Goal: Task Accomplishment & Management: Complete application form

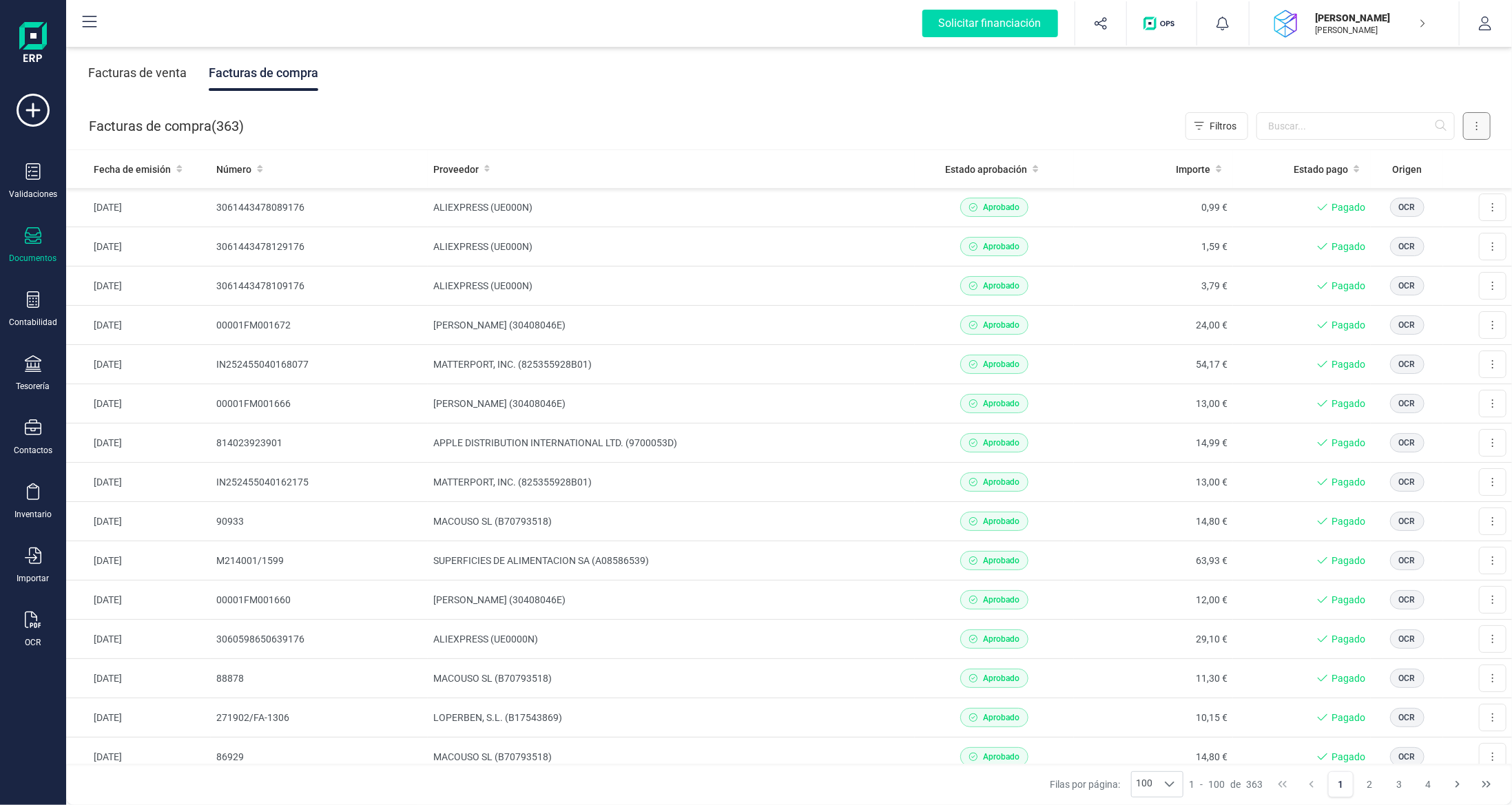
click at [1482, 117] on button at bounding box center [1477, 126] width 28 height 28
click at [1391, 243] on span "Escanear (OCR)" at bounding box center [1382, 242] width 68 height 13
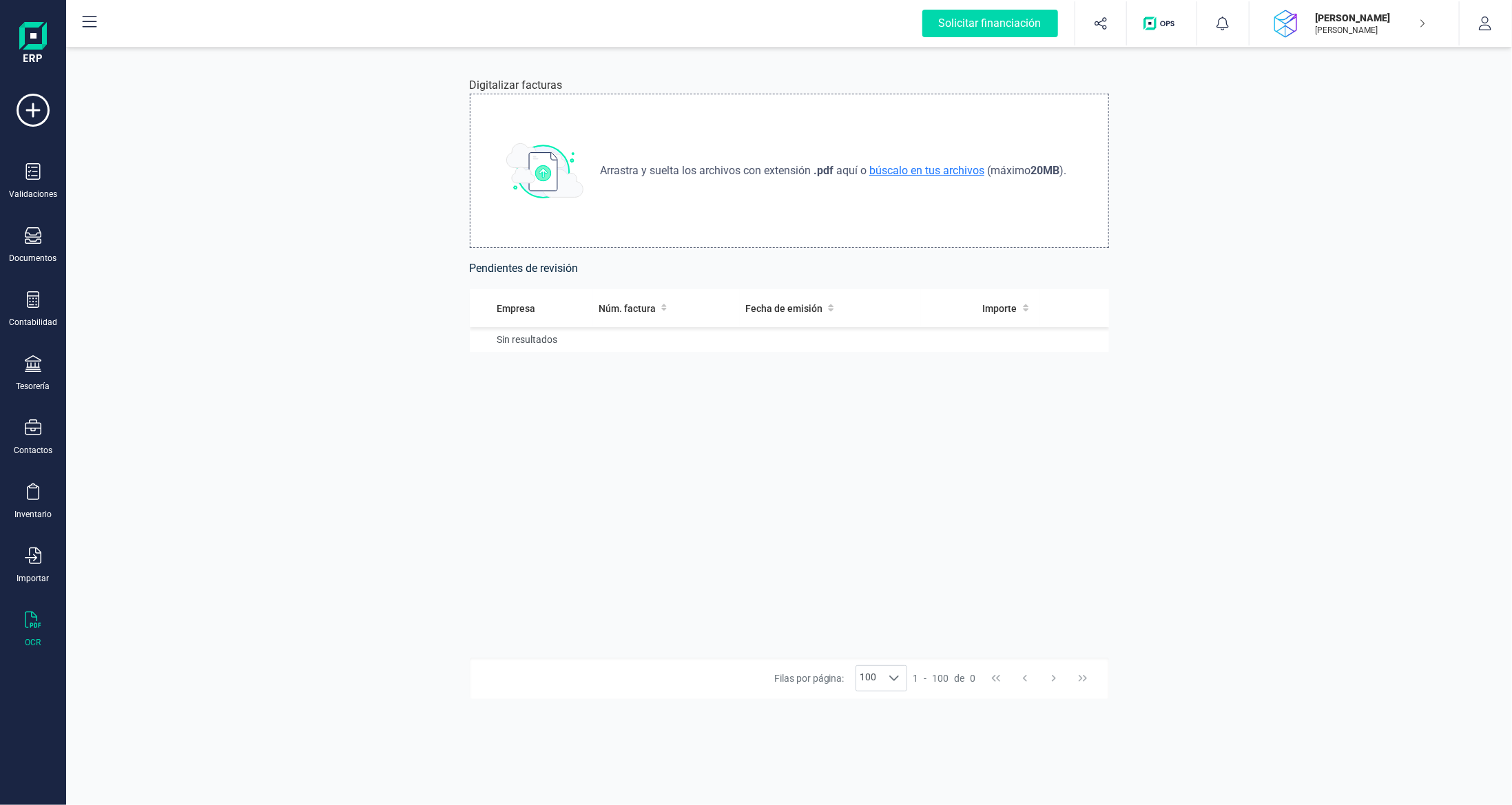
click at [939, 171] on span "búscalo en tus archivos" at bounding box center [927, 170] width 121 height 13
type input "C:\fakepath\invoice.pdf"
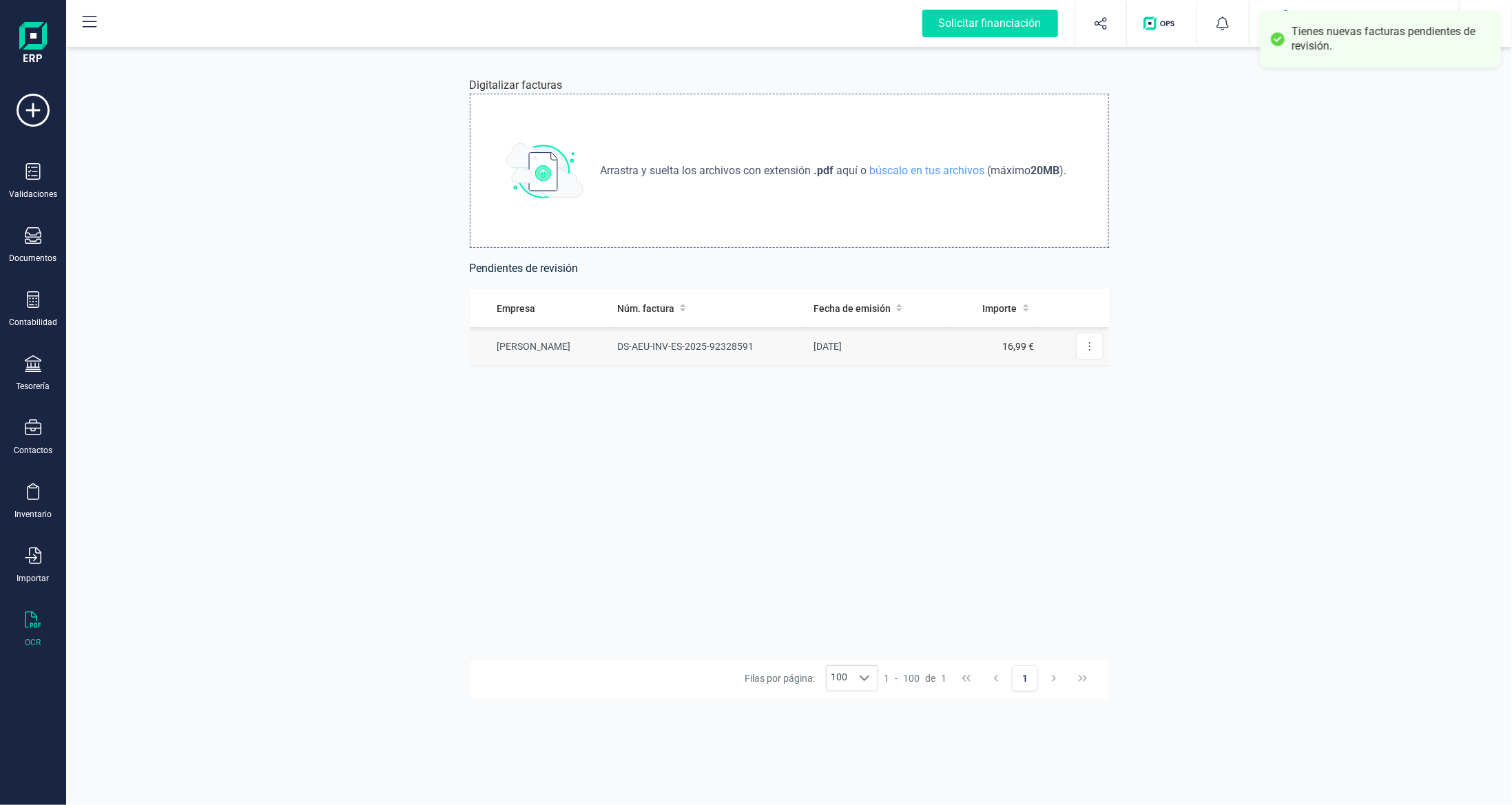
click at [689, 341] on td "DS-AEU-INV-ES-2025-92328591" at bounding box center [709, 346] width 196 height 40
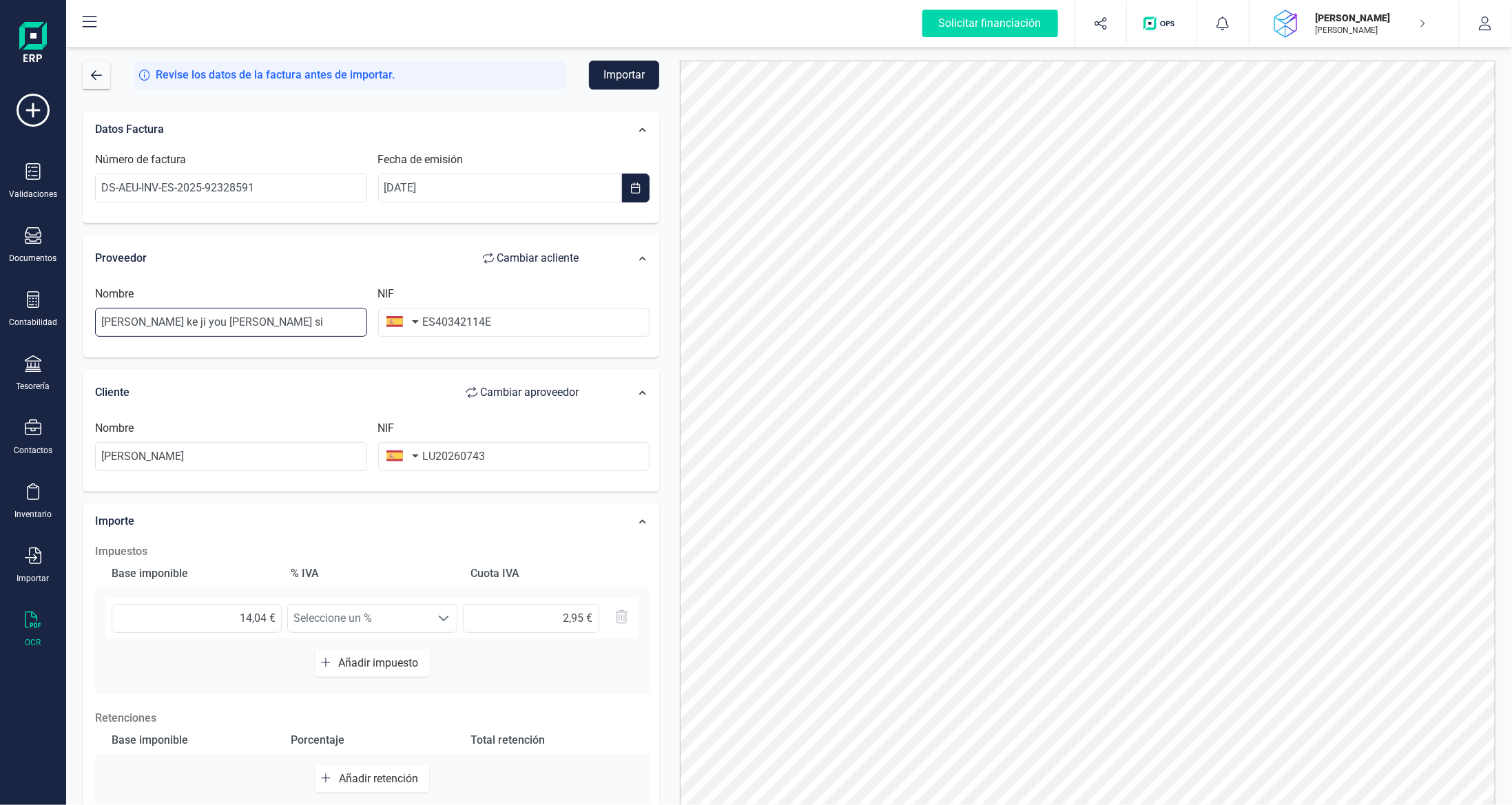
drag, startPoint x: 330, startPoint y: 316, endPoint x: 0, endPoint y: 287, distance: 331.3
click at [0, 292] on div "Solicitar financiación Validaciones Documentos Documentos Presupuestos Pedidos …" at bounding box center [756, 402] width 1512 height 805
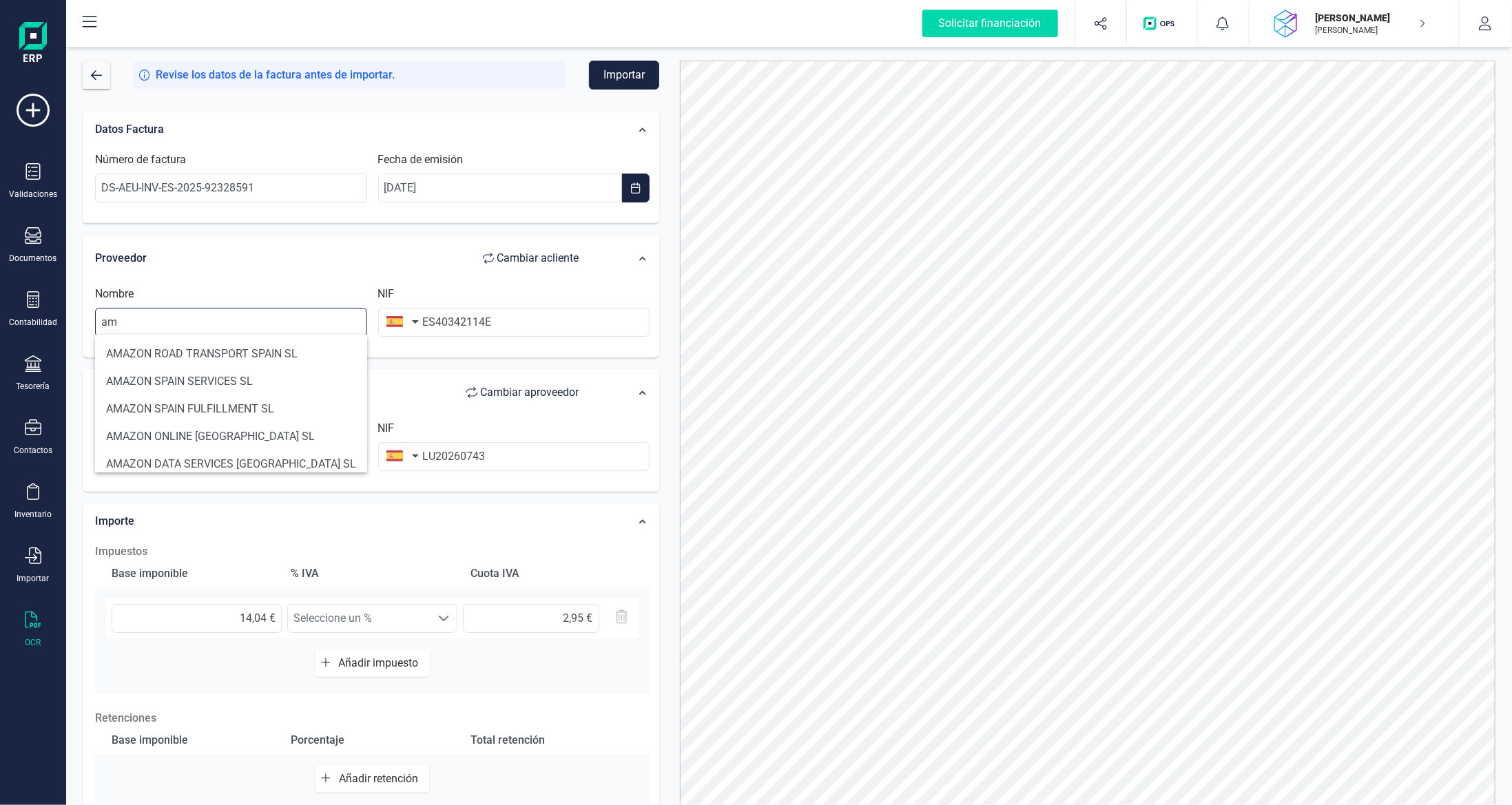
type input "a"
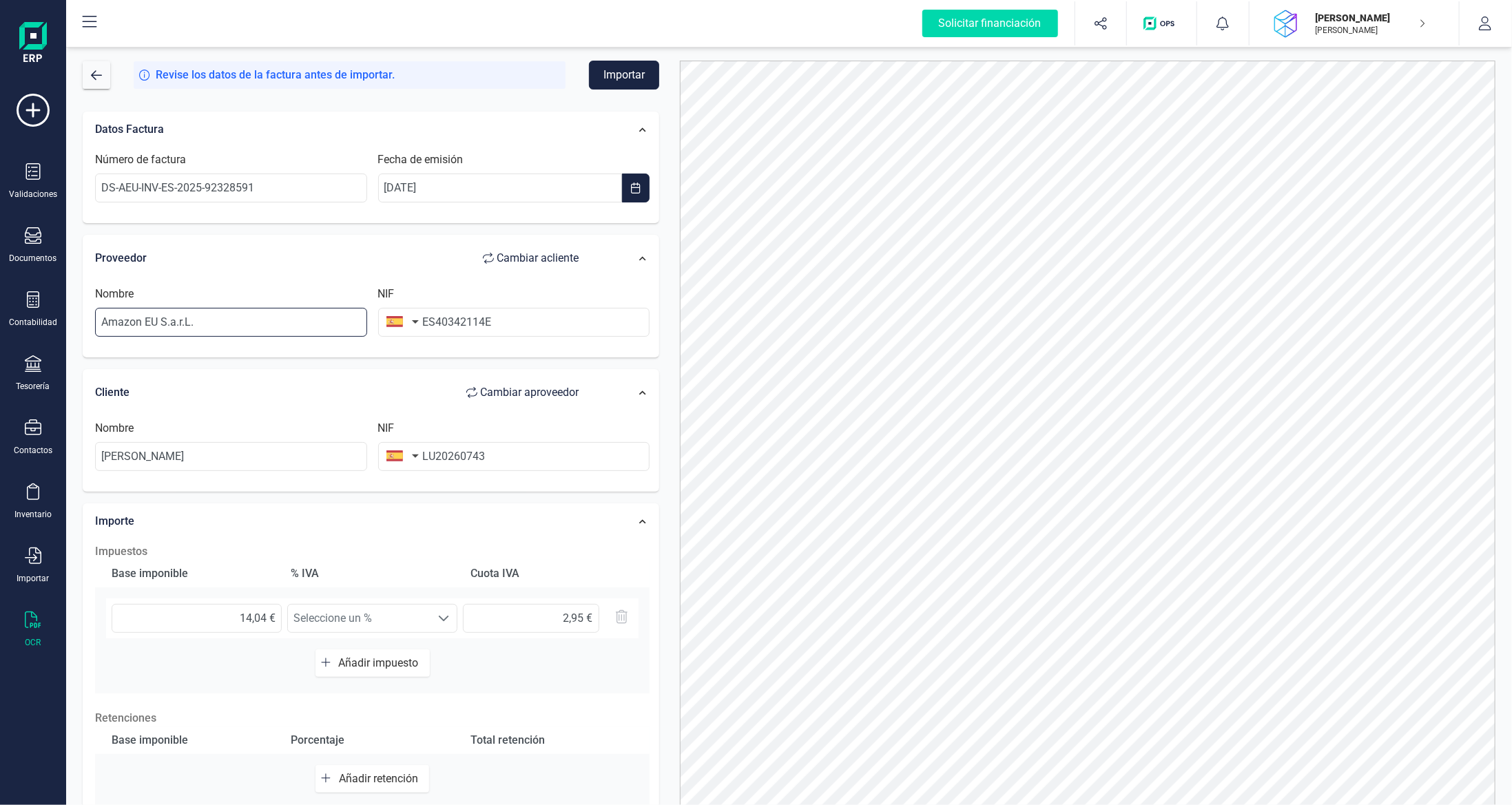
type input "Amazon EU S.a.r.L."
click at [416, 324] on button "button" at bounding box center [400, 321] width 43 height 28
click at [465, 353] on input "text" at bounding box center [477, 362] width 183 height 29
type input "k"
type input "lu"
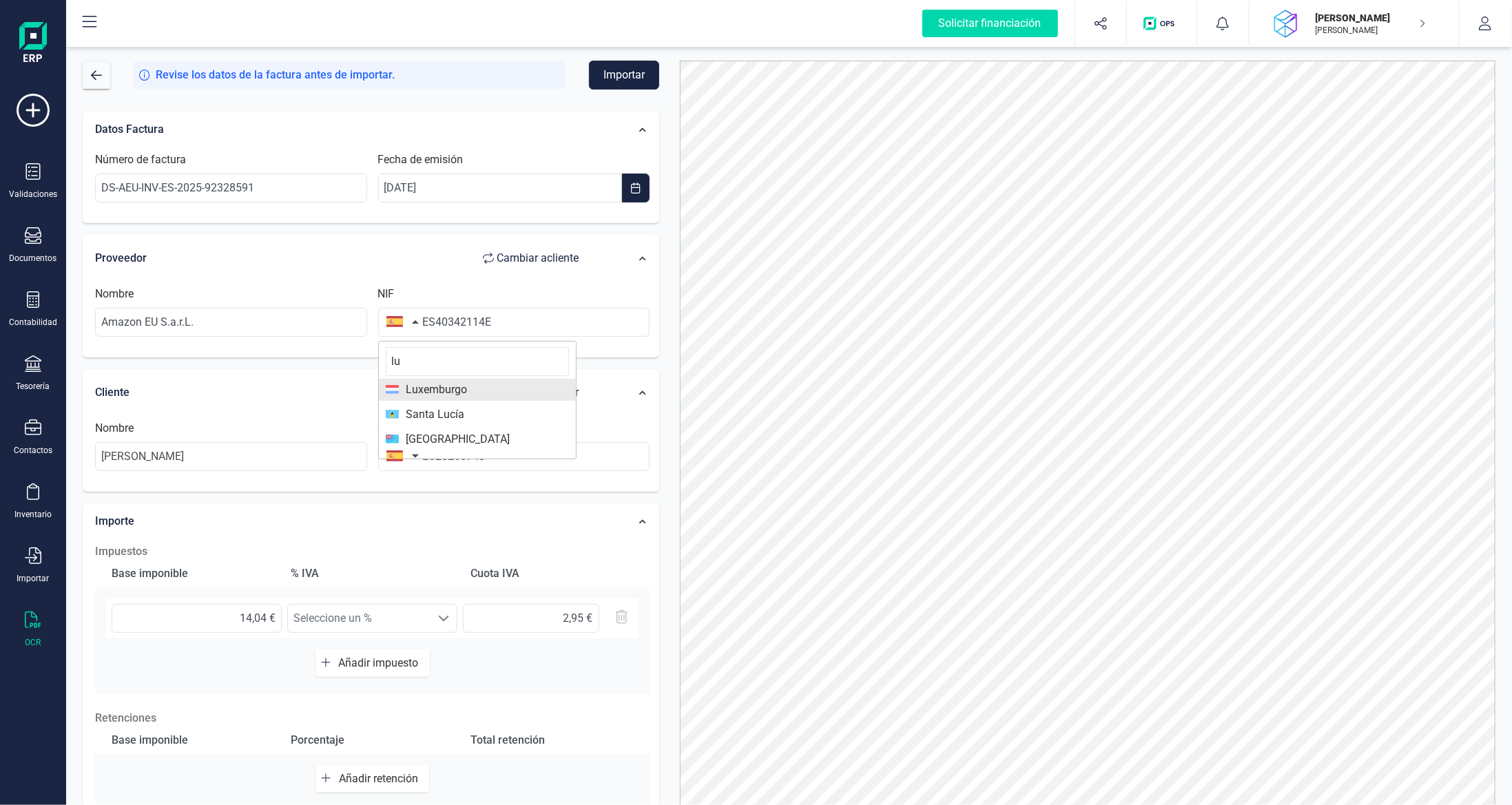
click at [460, 393] on span "Luxemburgo" at bounding box center [433, 390] width 68 height 17
drag, startPoint x: 532, startPoint y: 333, endPoint x: 320, endPoint y: 316, distance: 212.7
click at [320, 316] on div "Nombre Amazon EU S.a.r.L. NIF ES40342114E" at bounding box center [372, 317] width 566 height 62
type input "L"
click at [531, 319] on input "text" at bounding box center [514, 322] width 272 height 29
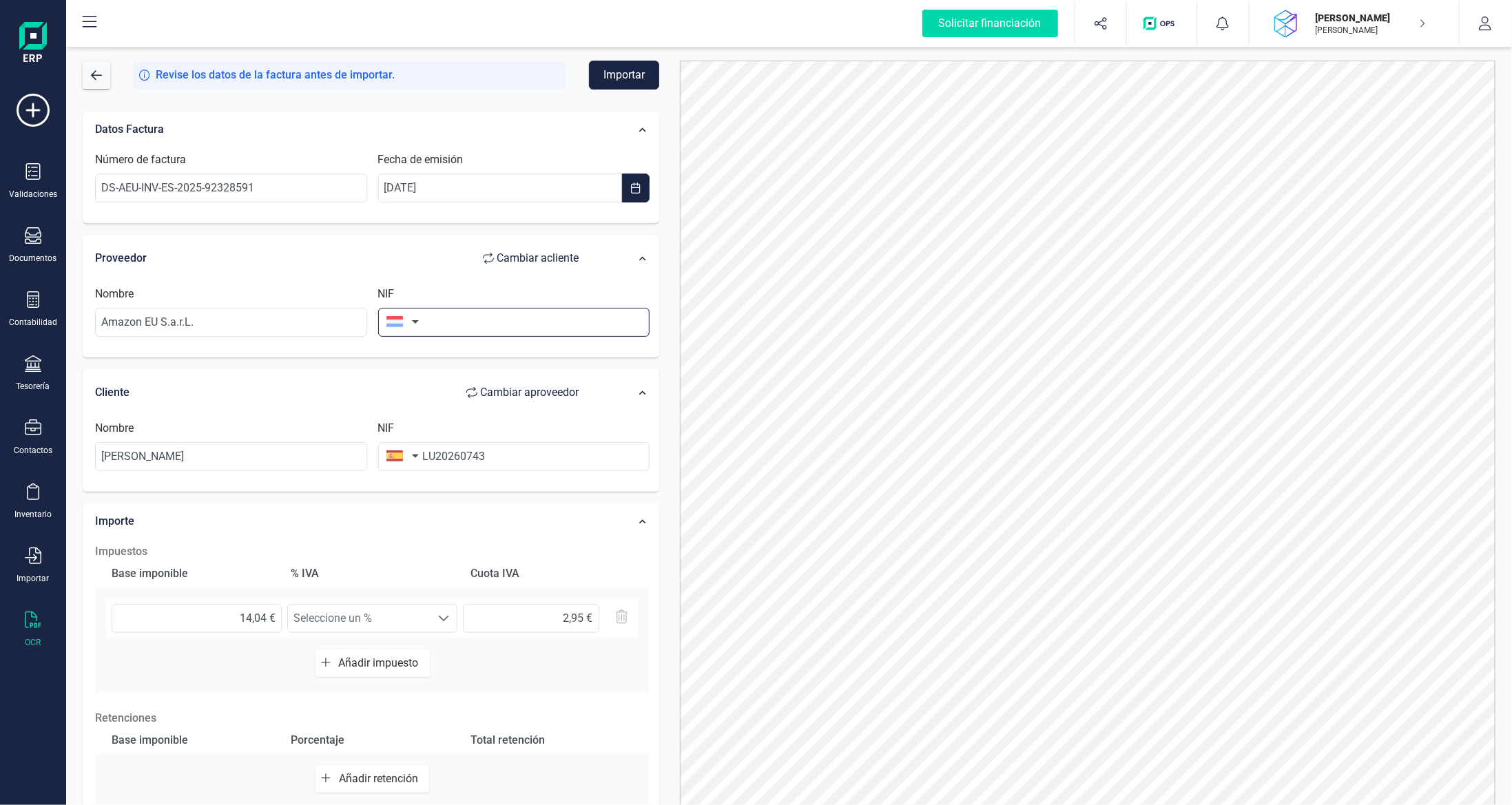
paste input "LU20260743"
type input "LU20260743"
click at [130, 435] on div "Nombre [PERSON_NAME] NIF LU20260743" at bounding box center [372, 451] width 566 height 62
type input "40342114E"
click at [643, 78] on button "Importar" at bounding box center [624, 75] width 70 height 29
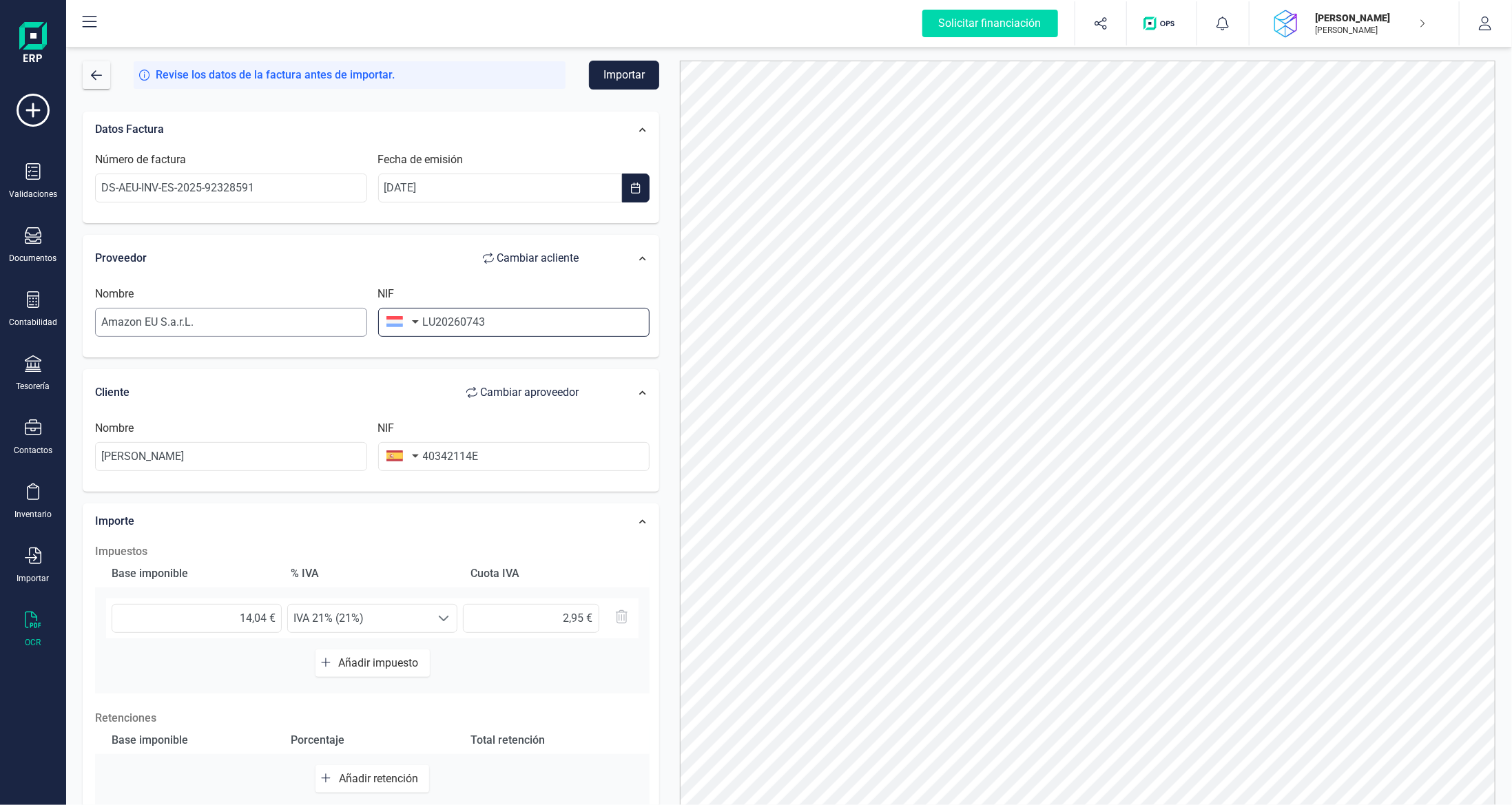
drag, startPoint x: 435, startPoint y: 315, endPoint x: 333, endPoint y: 317, distance: 102.0
click at [333, 317] on div "Nombre Amazon EU S.a.r.L. NIF LU20260743" at bounding box center [372, 317] width 566 height 62
type input "20260743"
click at [638, 78] on button "Importar" at bounding box center [624, 75] width 70 height 29
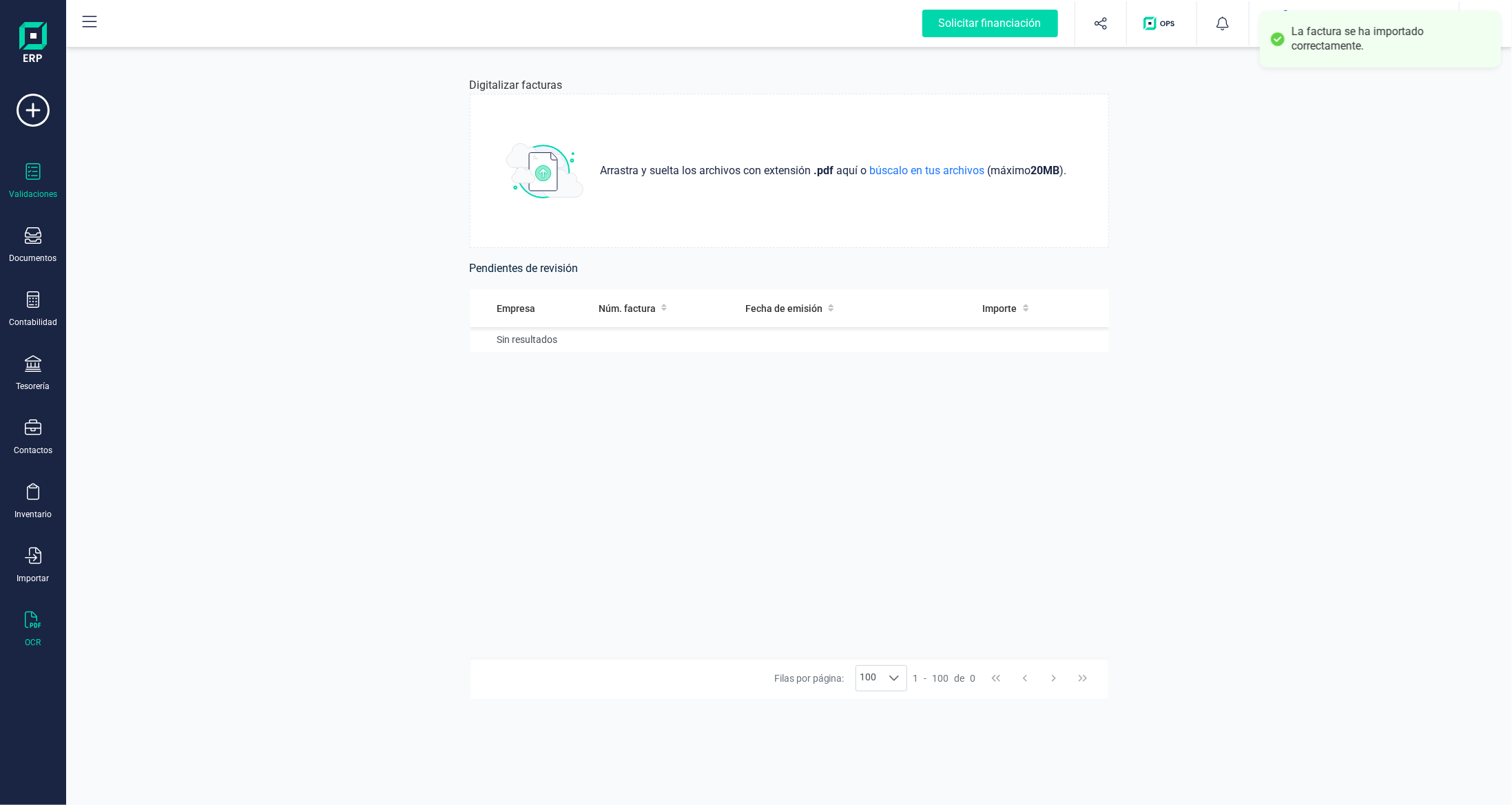
click at [38, 181] on div at bounding box center [33, 174] width 17 height 20
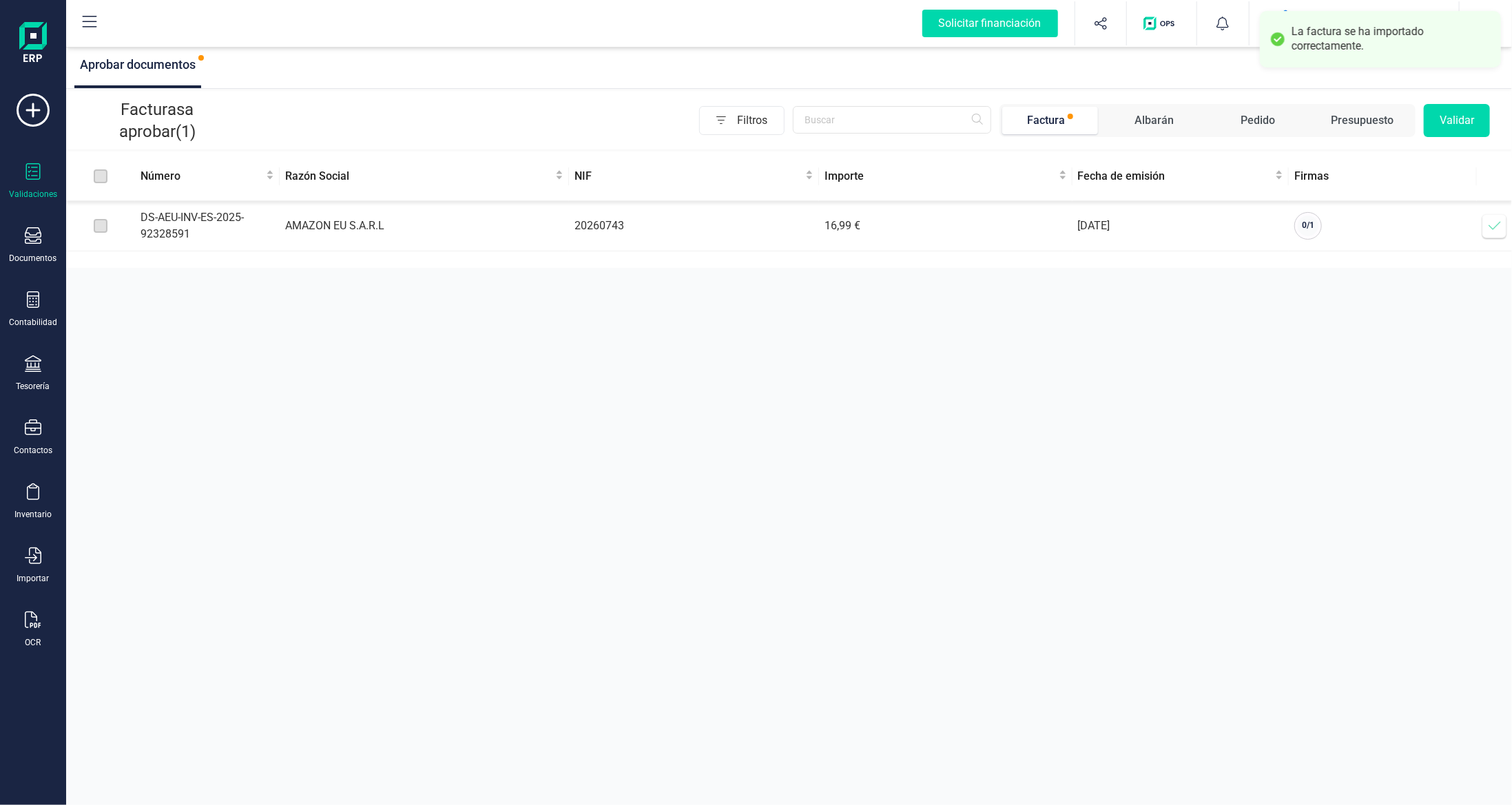
click at [1499, 223] on icon at bounding box center [1494, 226] width 12 height 8
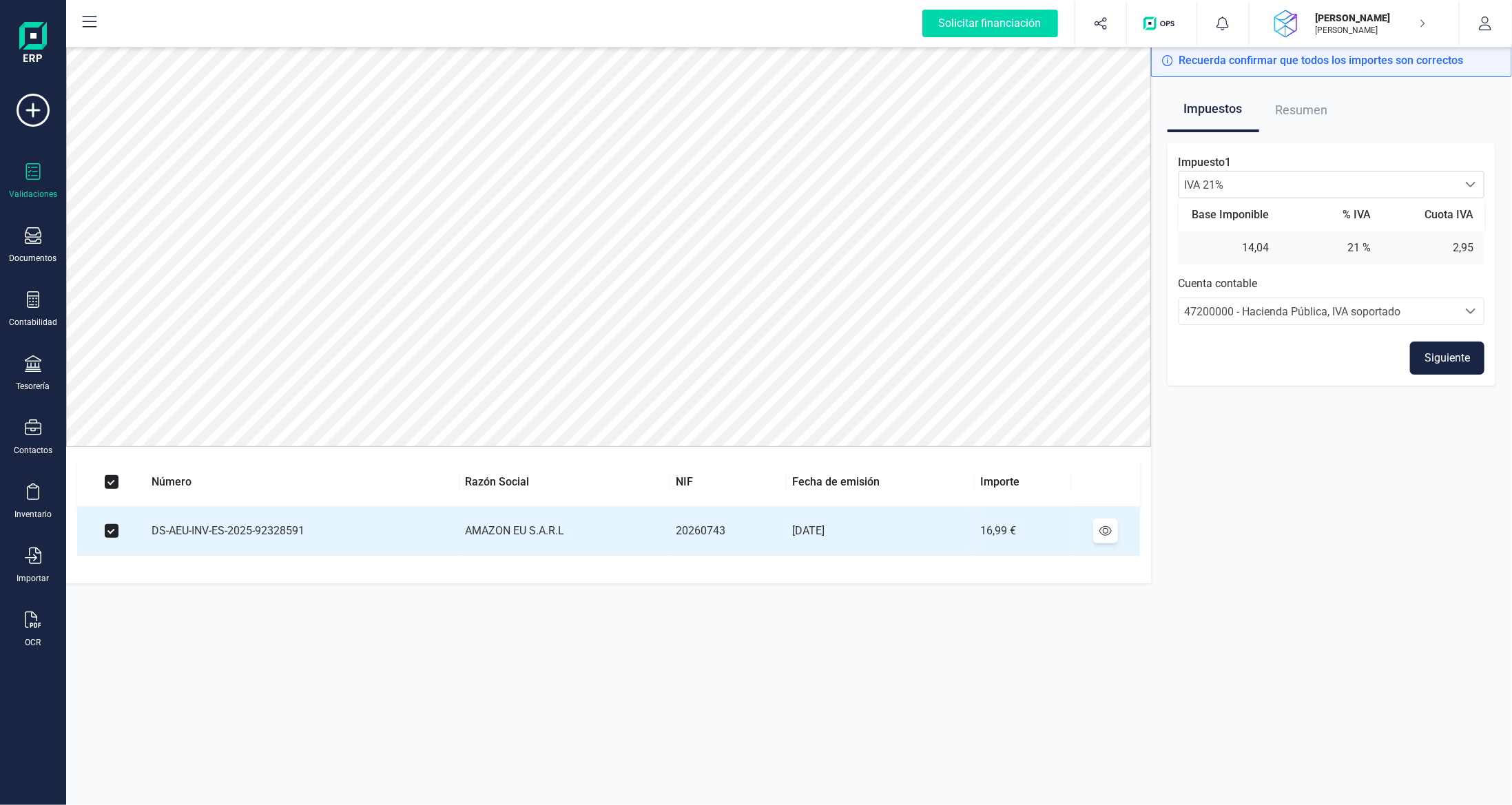
click at [1446, 364] on button "Siguiente" at bounding box center [1447, 357] width 74 height 33
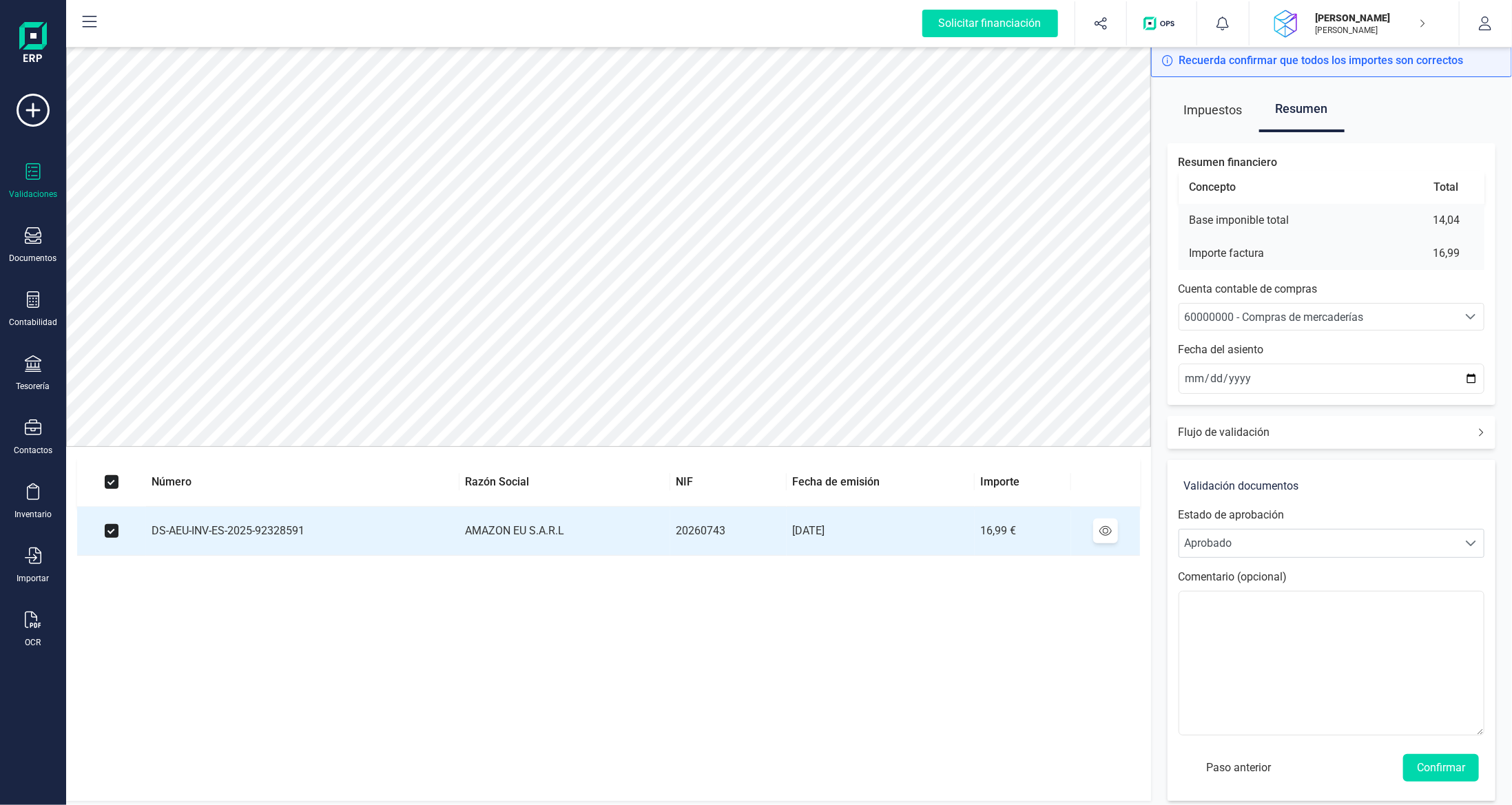
click at [1387, 321] on div "60000000 - Compras de mercaderías" at bounding box center [1319, 318] width 268 height 17
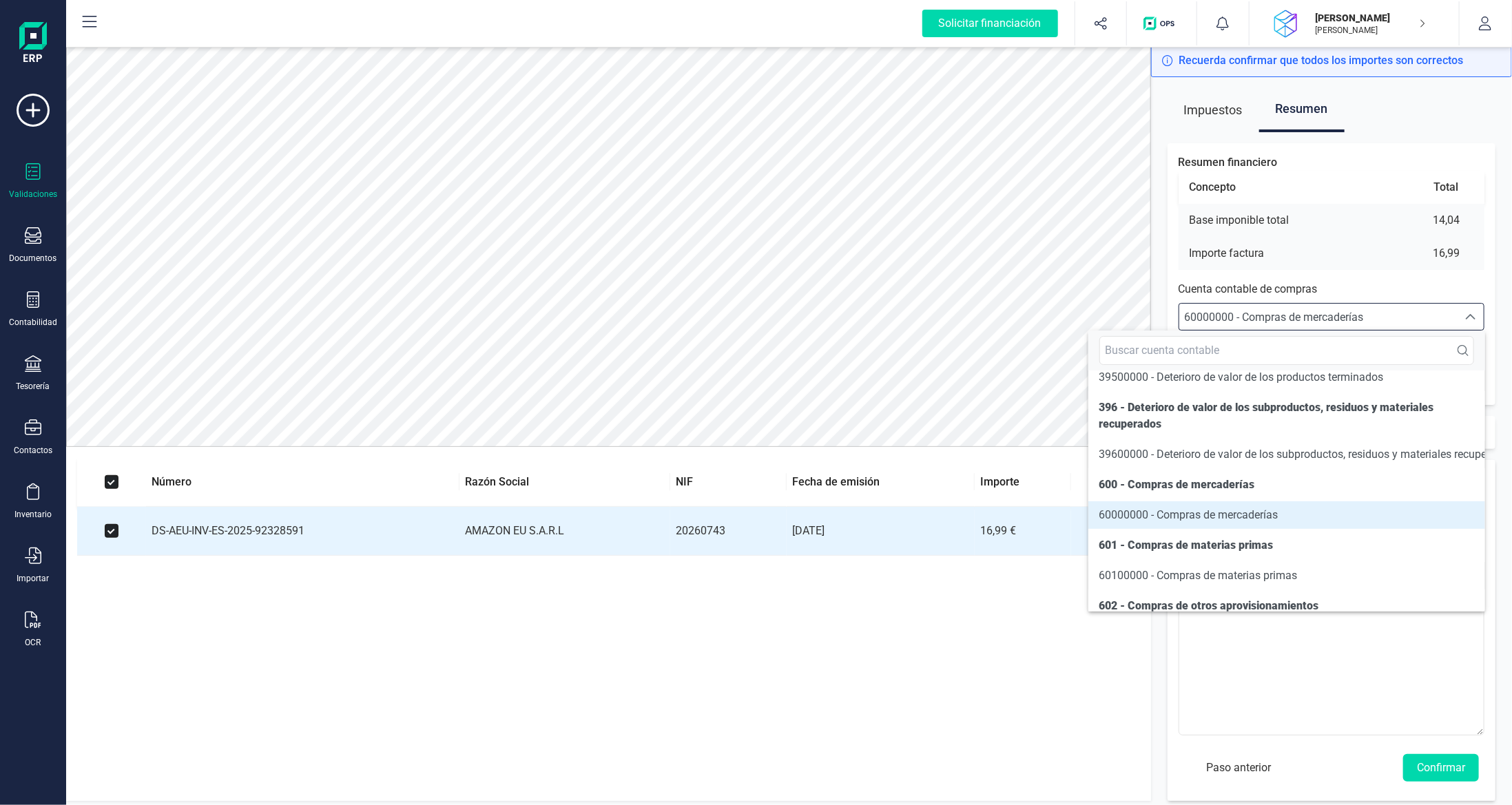
scroll to position [6654, 0]
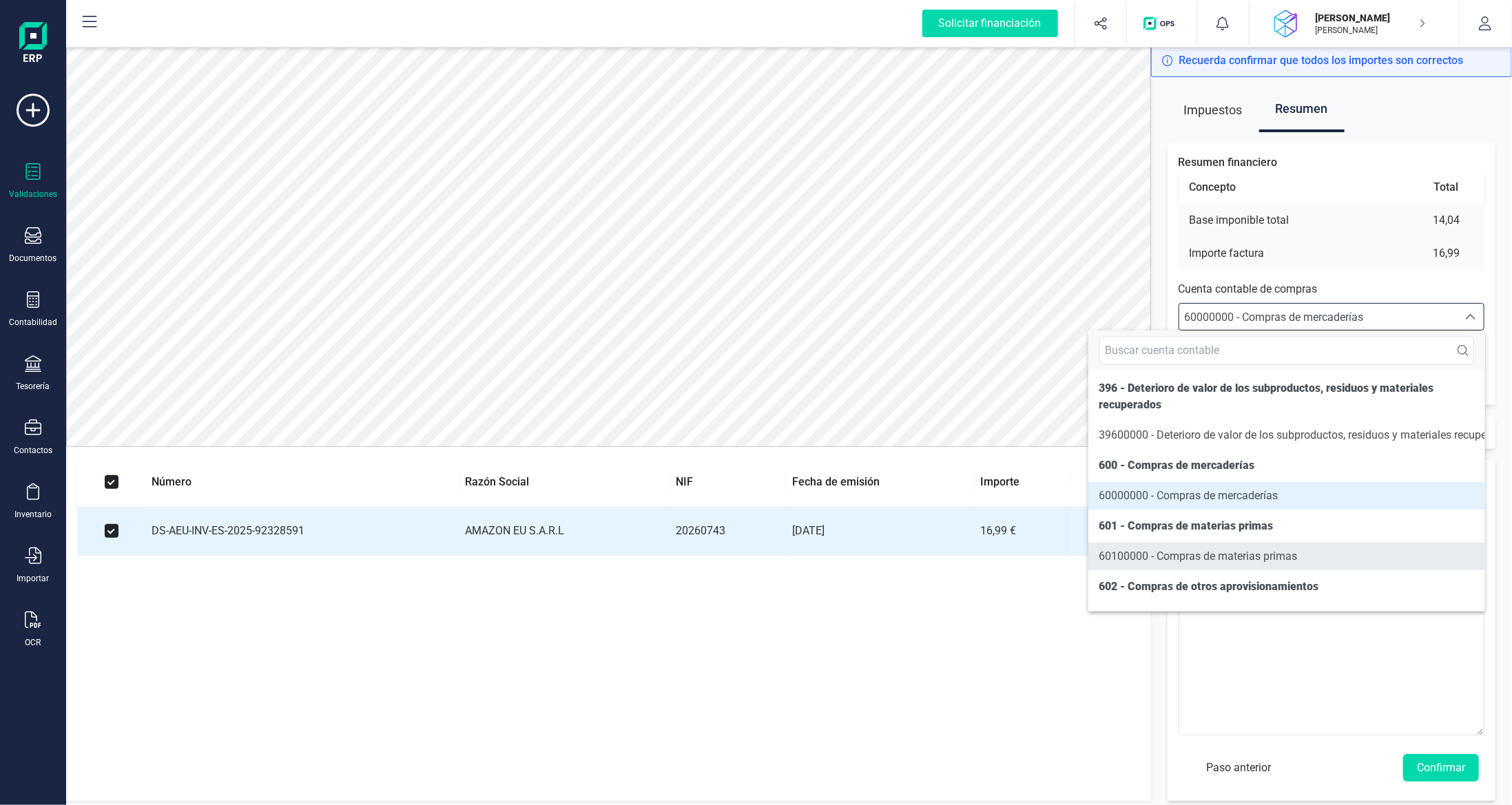
click at [1278, 562] on span "60100000 - Compras de materias primas" at bounding box center [1198, 556] width 198 height 13
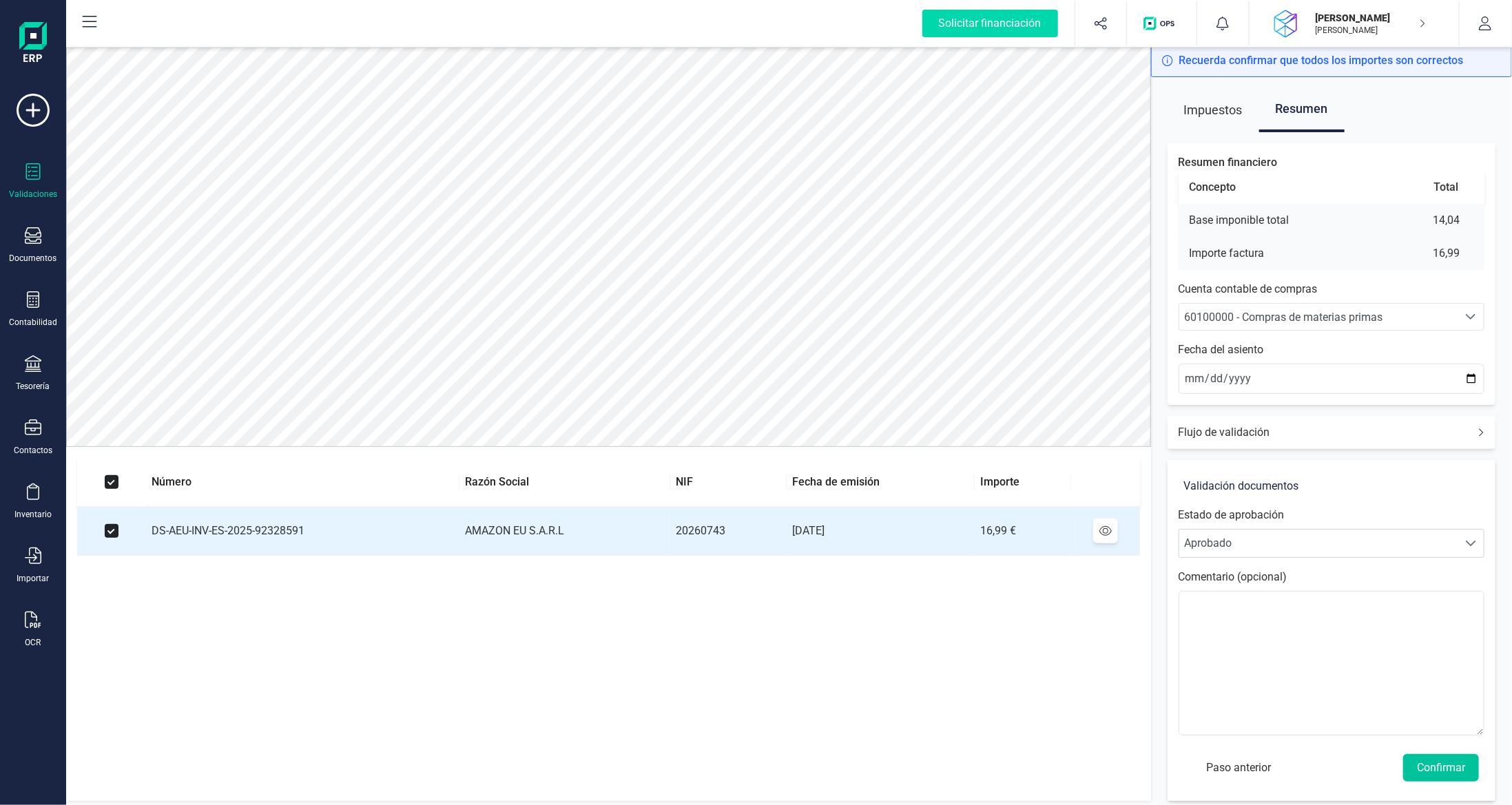
click at [1456, 771] on button "Confirmar" at bounding box center [1441, 768] width 76 height 28
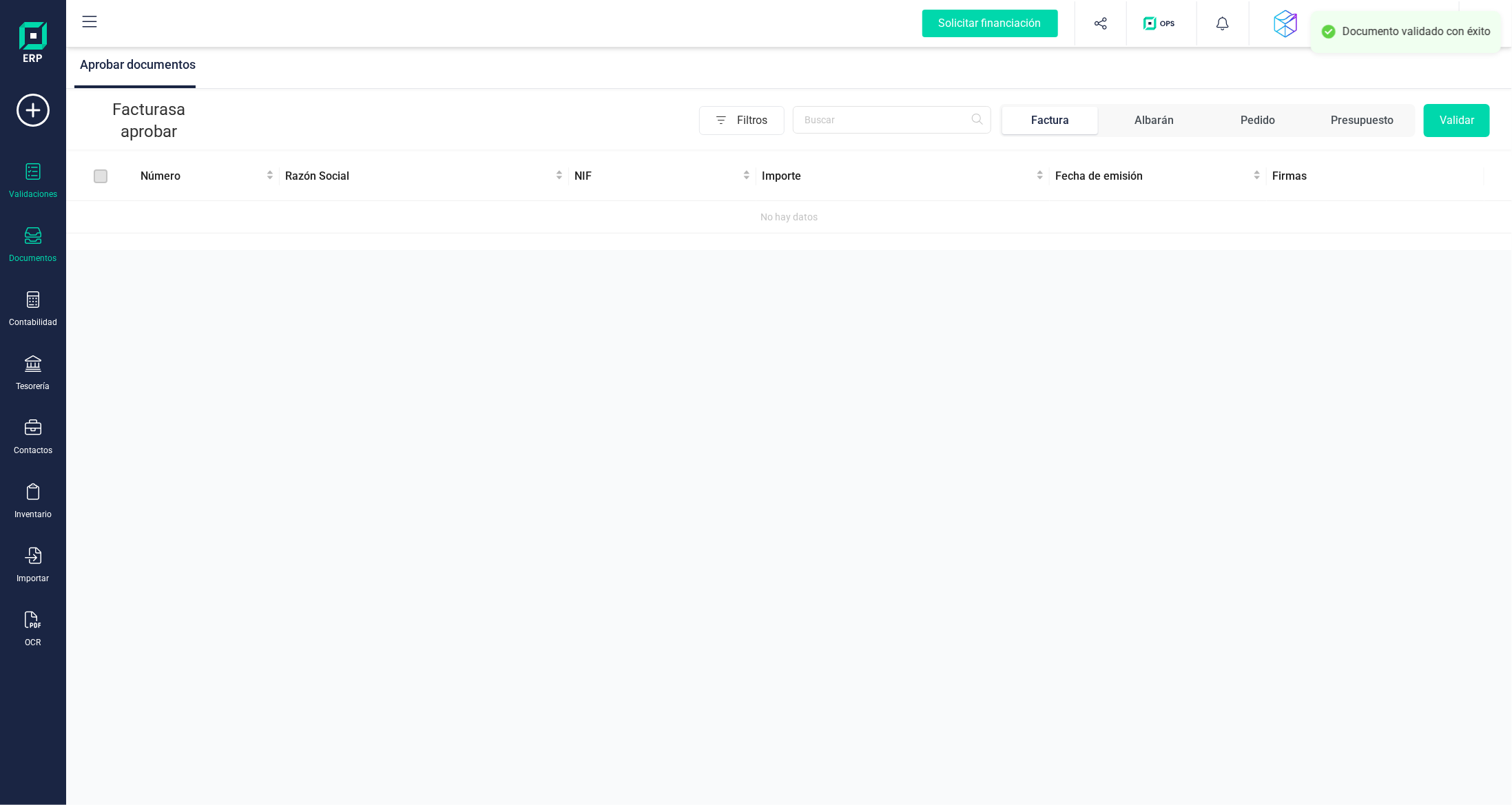
click at [34, 244] on div at bounding box center [33, 238] width 17 height 20
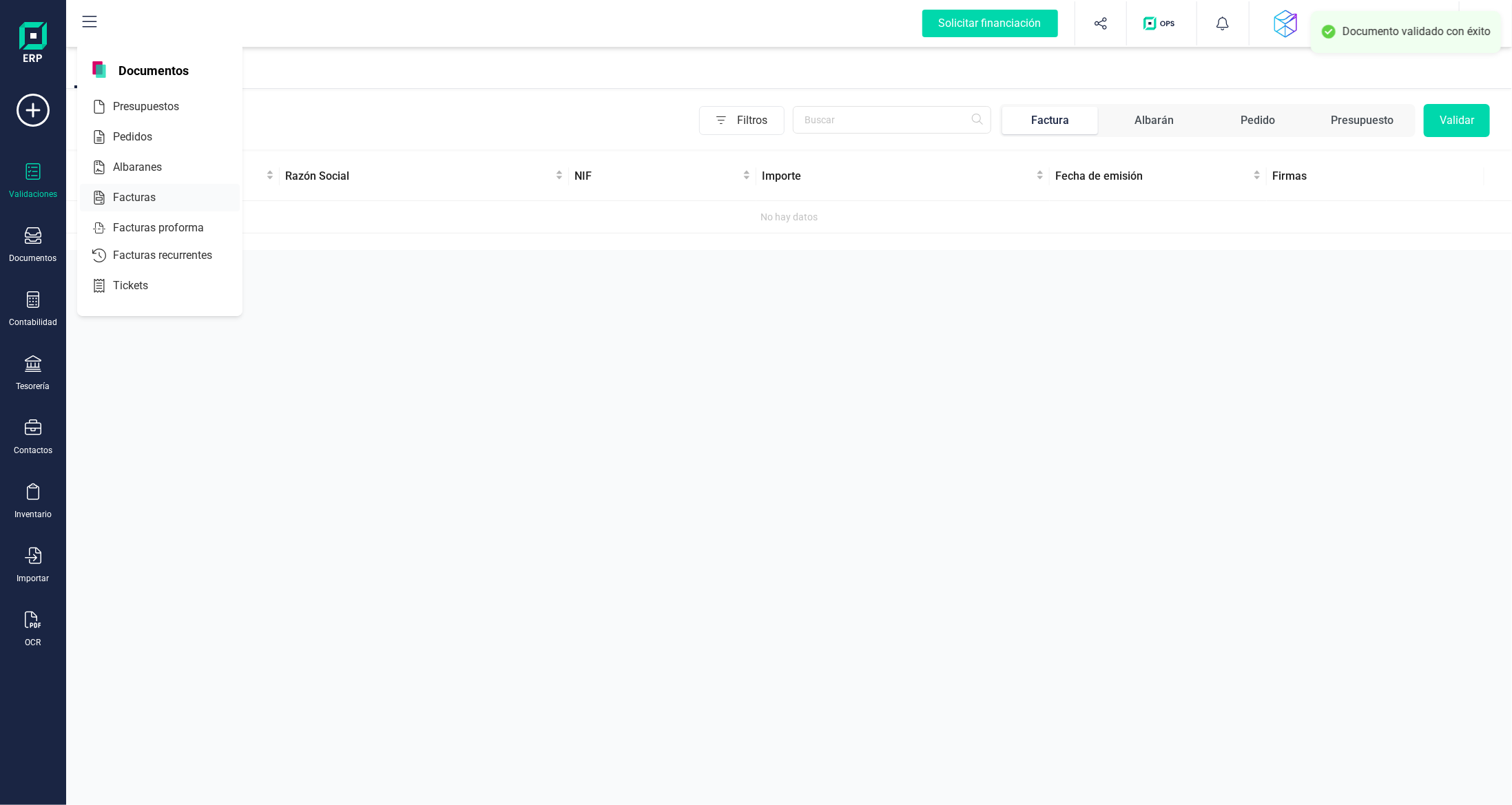
click at [131, 193] on span "Facturas" at bounding box center [143, 198] width 73 height 17
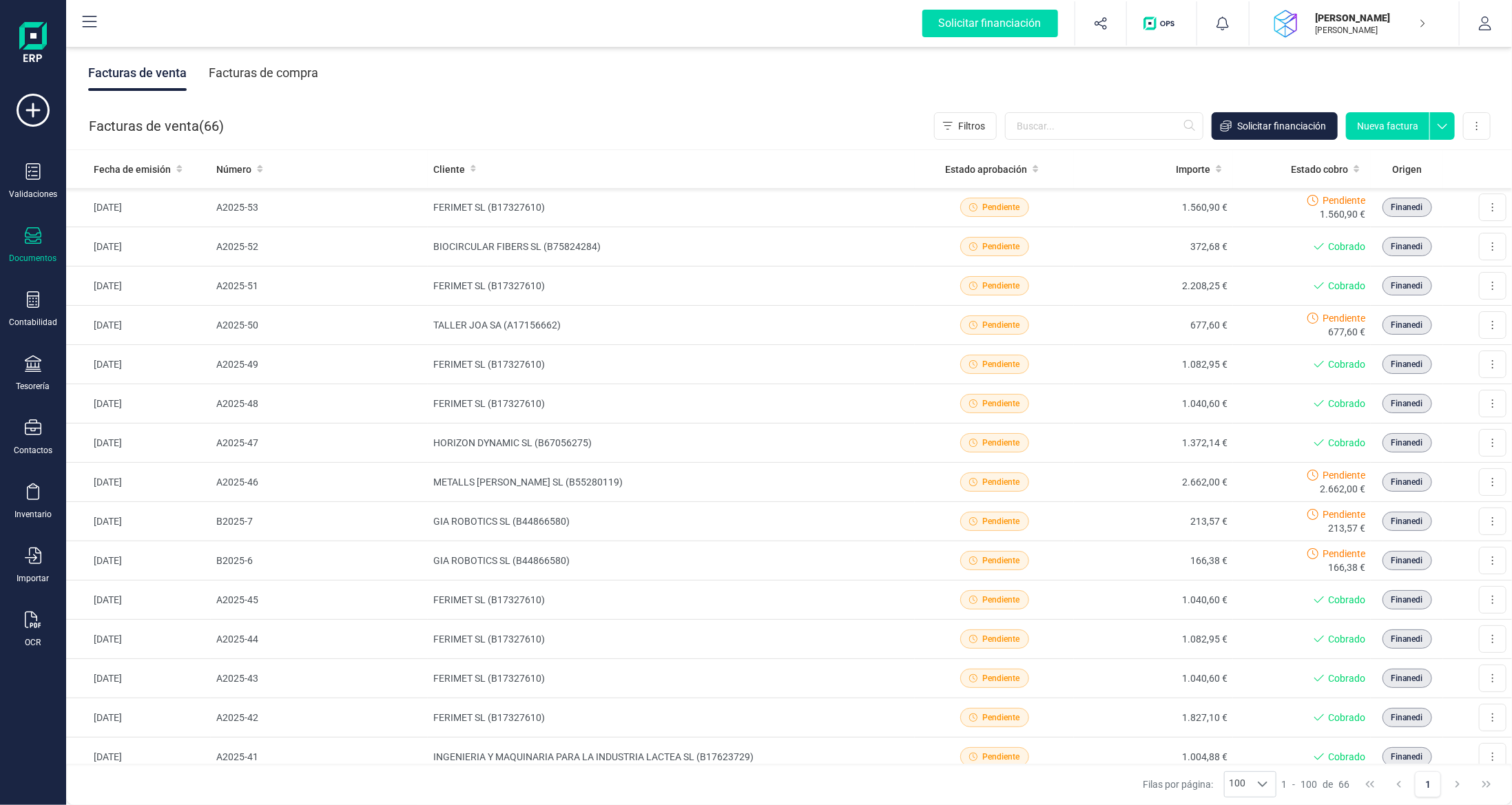
click at [281, 77] on div "Facturas de compra" at bounding box center [264, 72] width 110 height 35
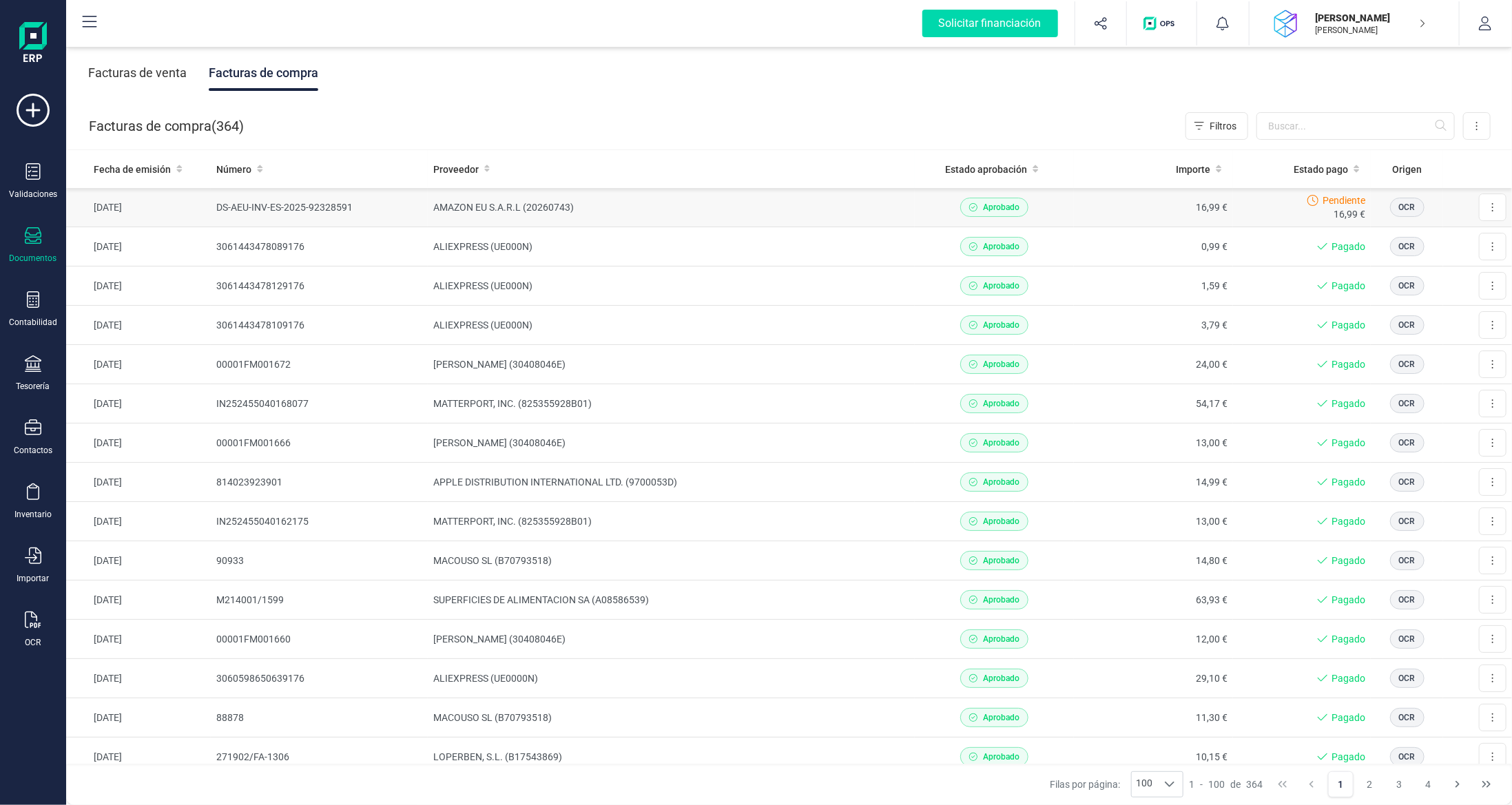
click at [864, 202] on td "AMAZON EU S.A.R.L (20260743)" at bounding box center [671, 207] width 487 height 40
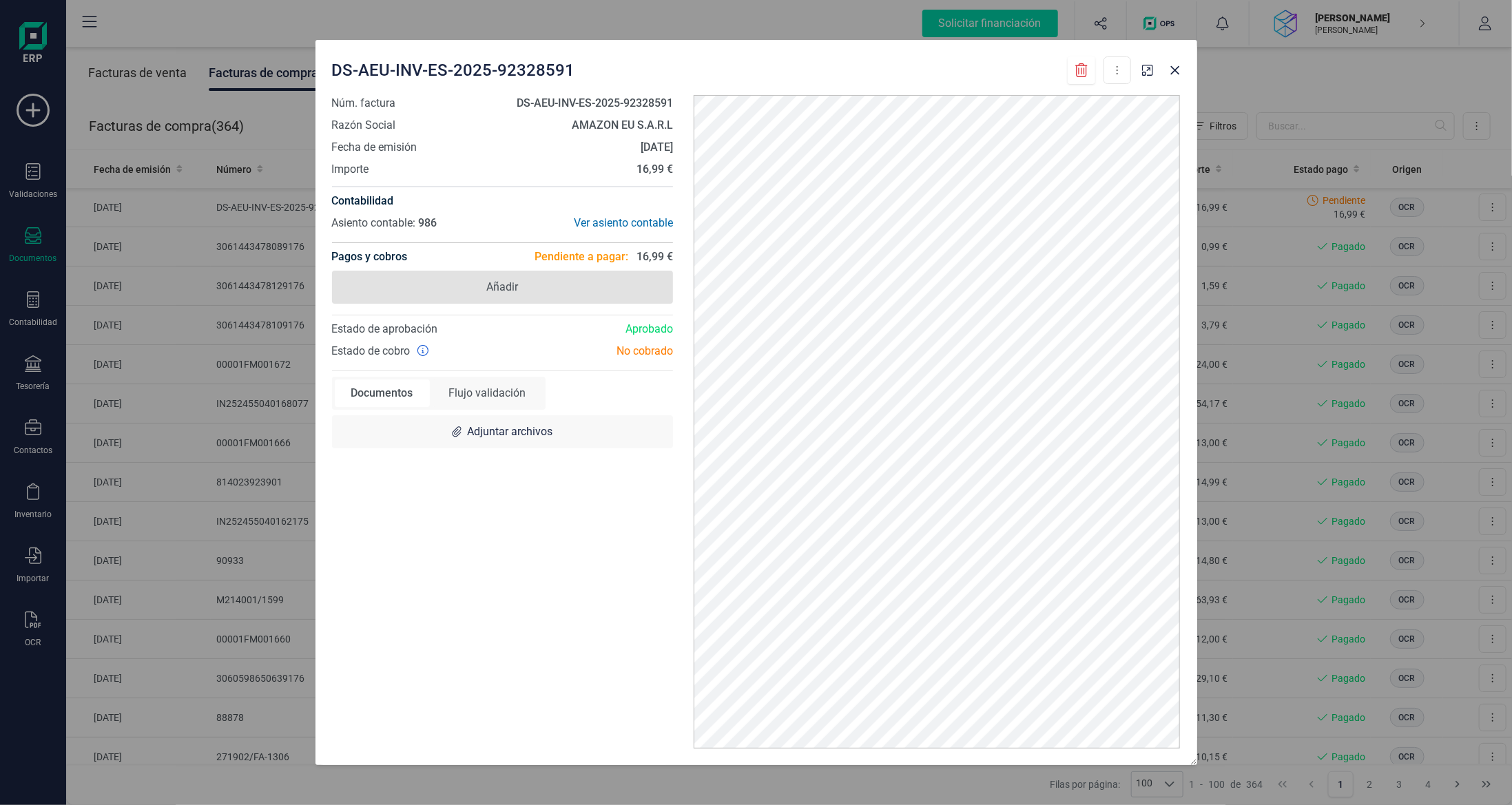
click at [558, 282] on span "Añadir" at bounding box center [503, 287] width 342 height 33
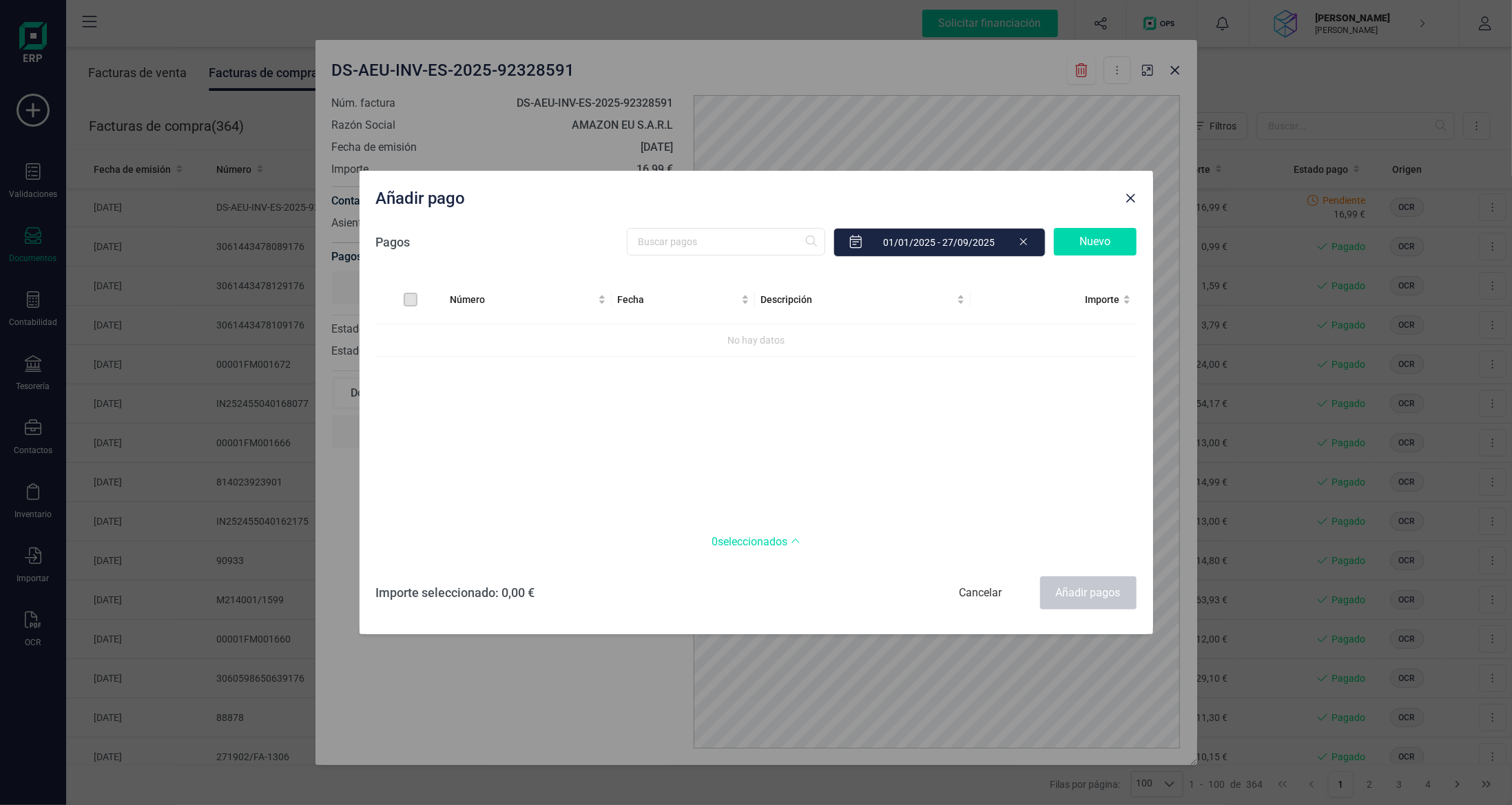
click at [1101, 239] on div "Nuevo" at bounding box center [1095, 241] width 83 height 28
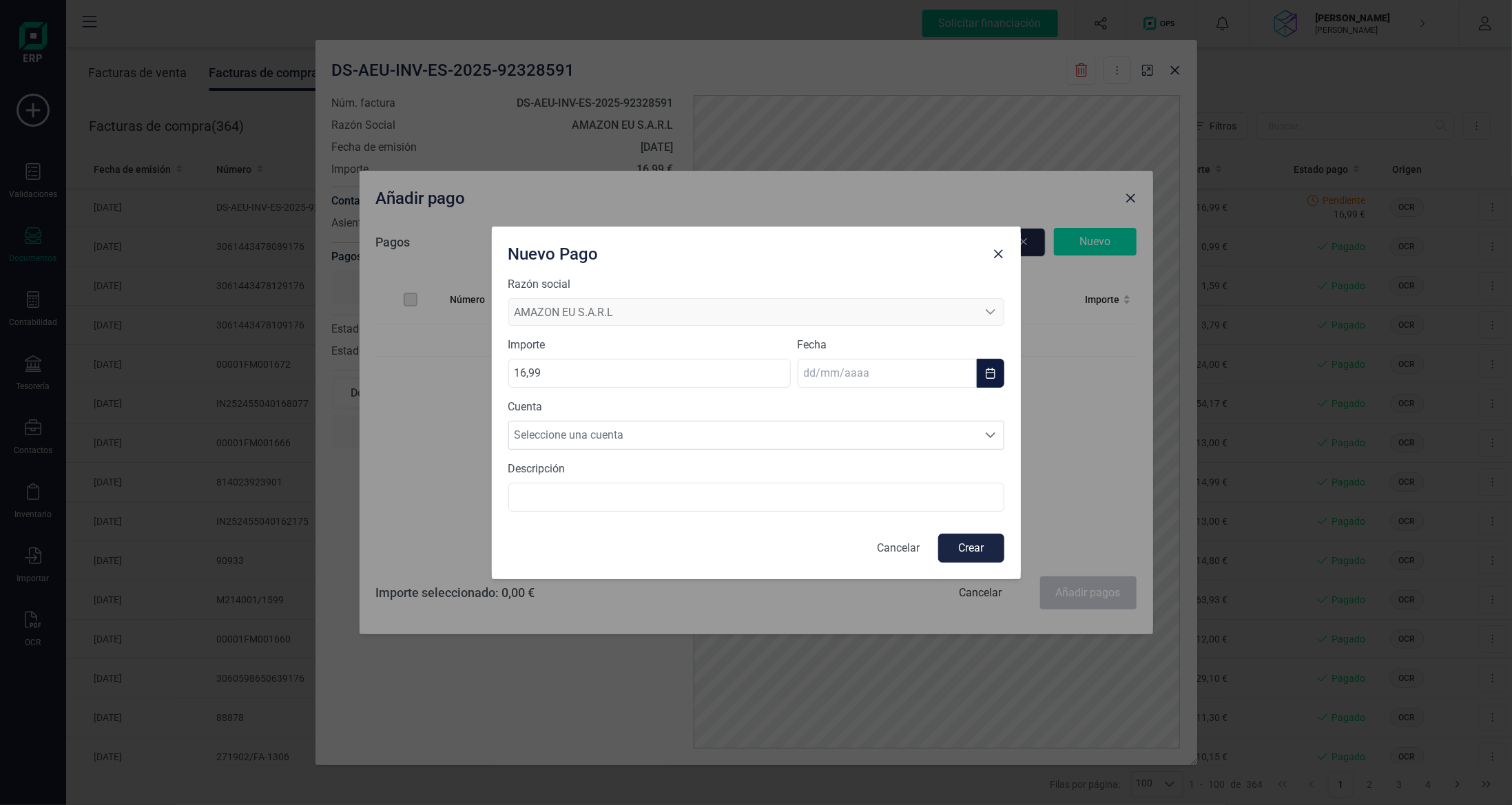
click at [830, 378] on input "text" at bounding box center [887, 373] width 179 height 29
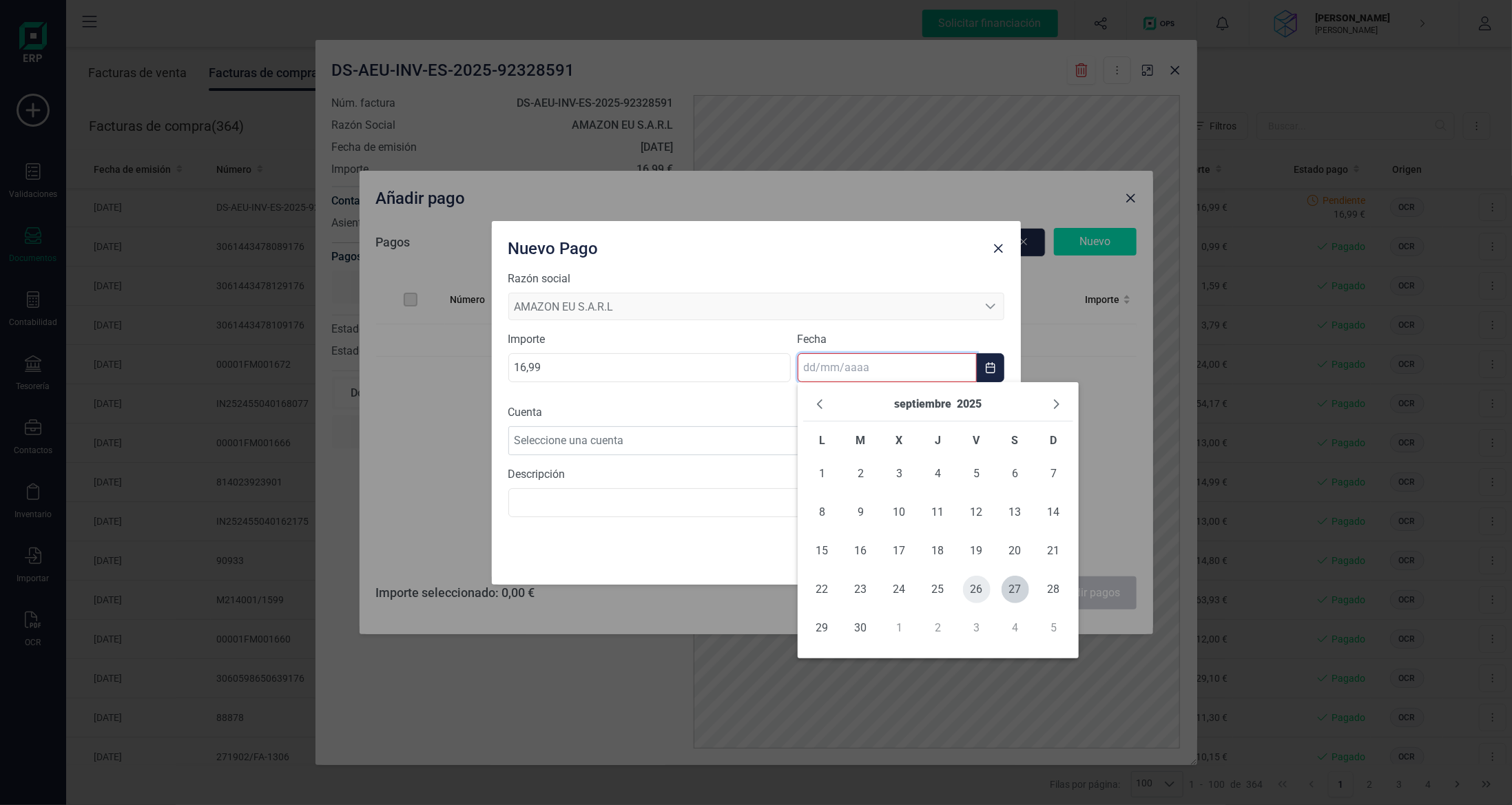
click at [987, 597] on span "26" at bounding box center [977, 589] width 28 height 28
type input "[DATE]"
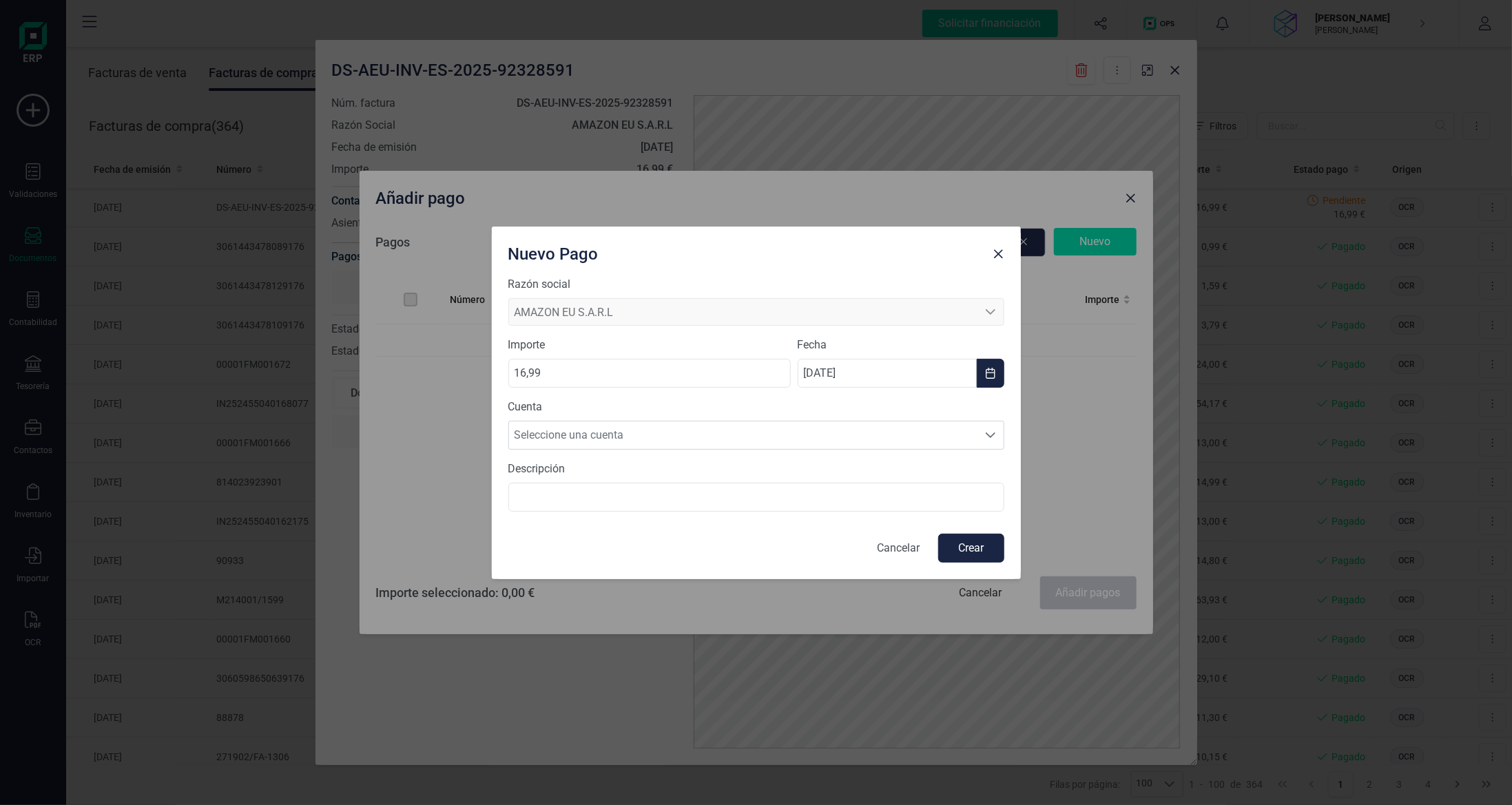
click at [762, 420] on div "Cuenta Seleccione una cuenta Seleccione una cuenta" at bounding box center [756, 424] width 496 height 51
click at [757, 435] on span "Seleccione una cuenta" at bounding box center [744, 435] width 469 height 28
click at [754, 464] on li "[FINANCIAL_ID]" at bounding box center [756, 468] width 496 height 28
click at [982, 543] on button "Crear" at bounding box center [971, 548] width 66 height 29
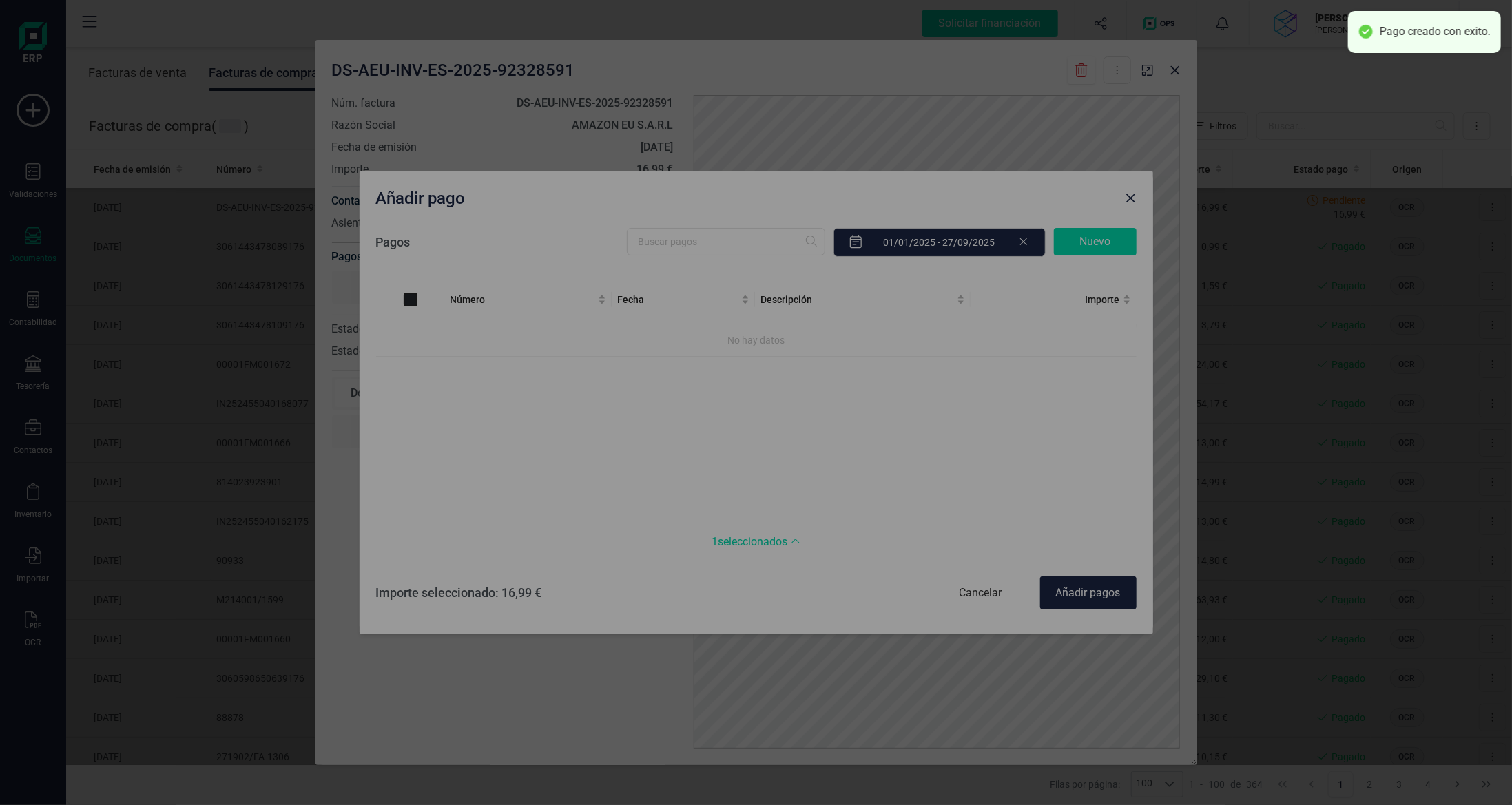
checkbox input "true"
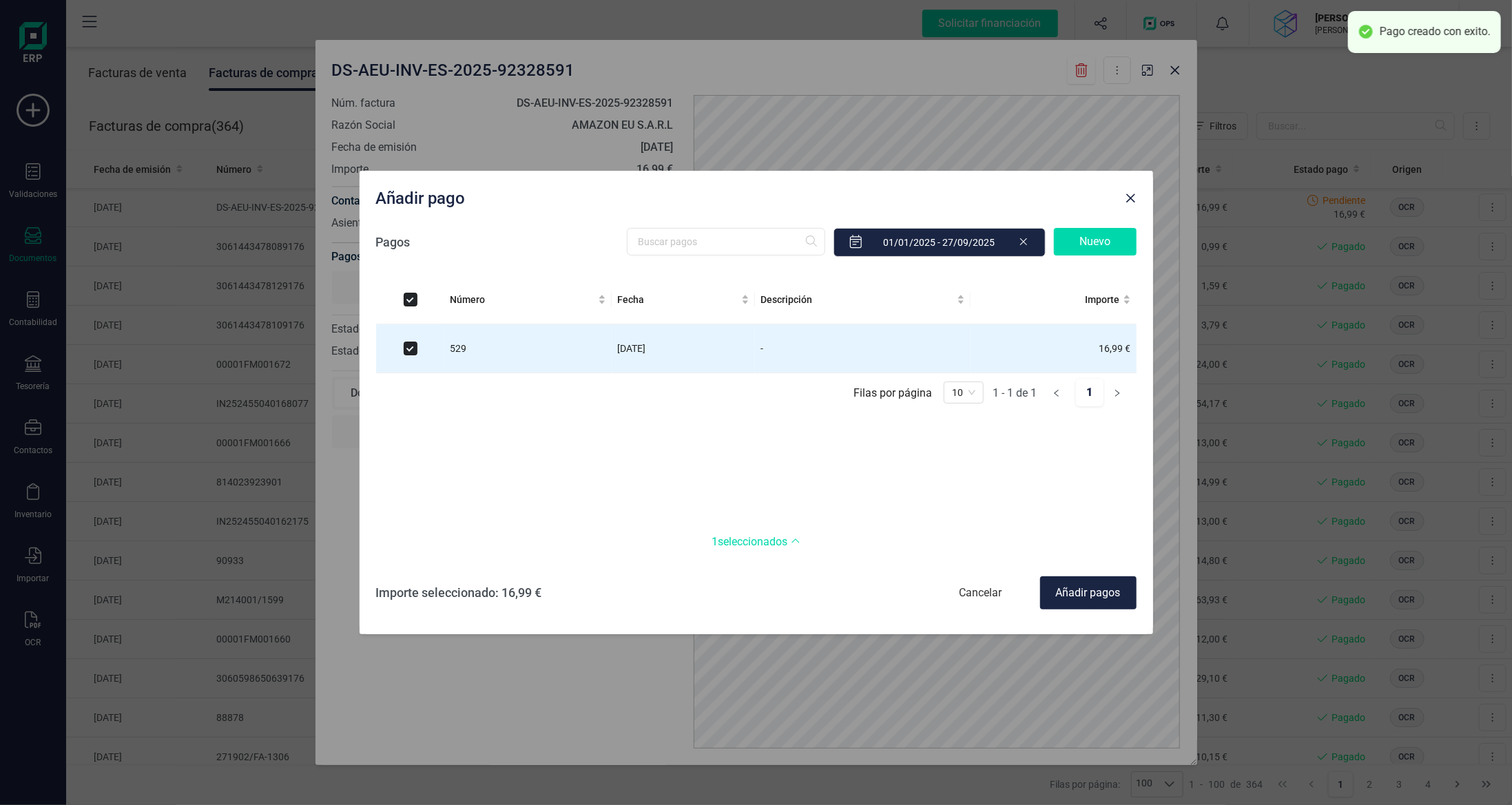
click at [1105, 588] on div "Añadir pagos" at bounding box center [1089, 593] width 96 height 33
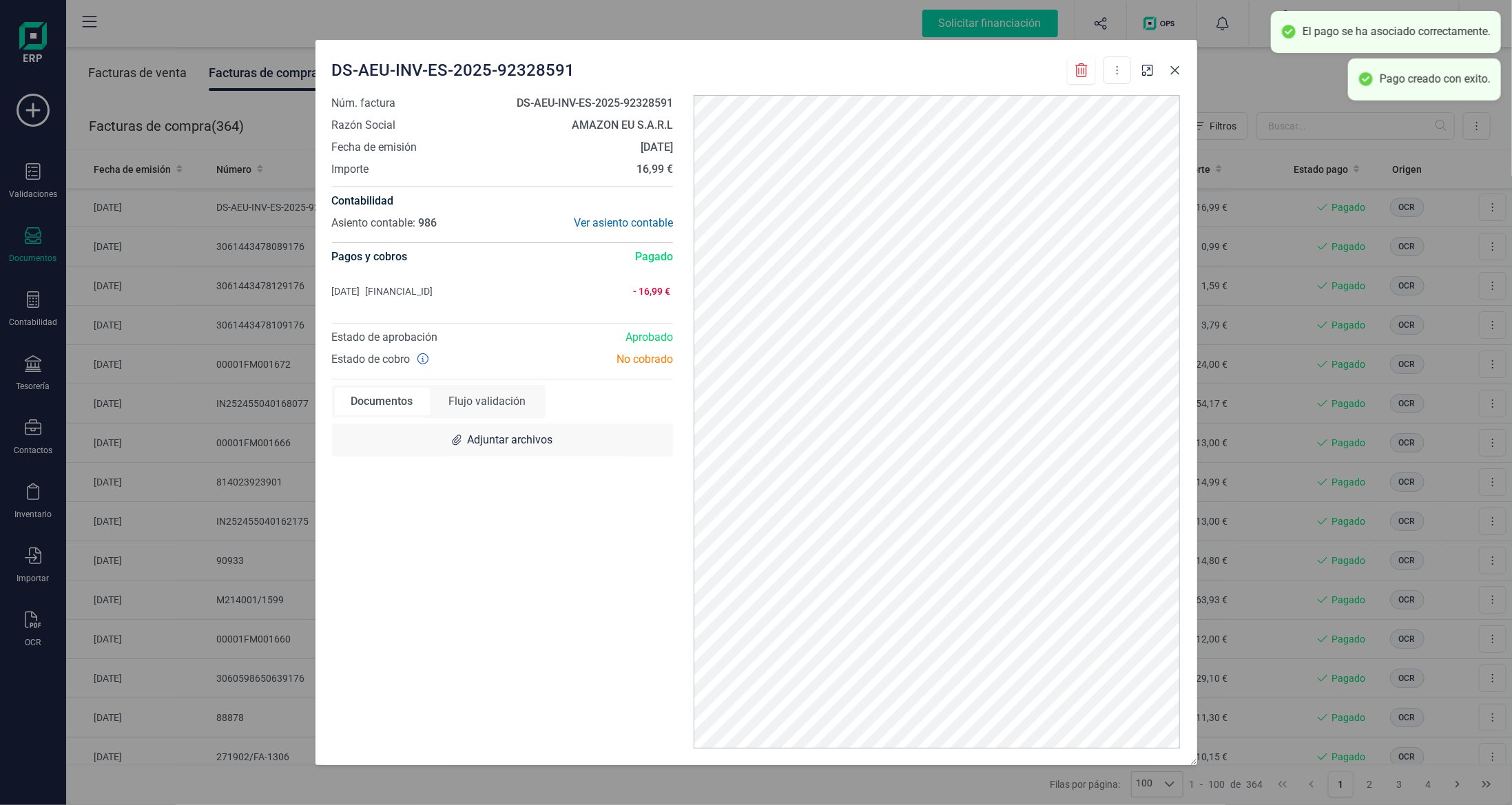
click at [1175, 78] on button "Close" at bounding box center [1176, 70] width 22 height 22
